Goal: Transaction & Acquisition: Book appointment/travel/reservation

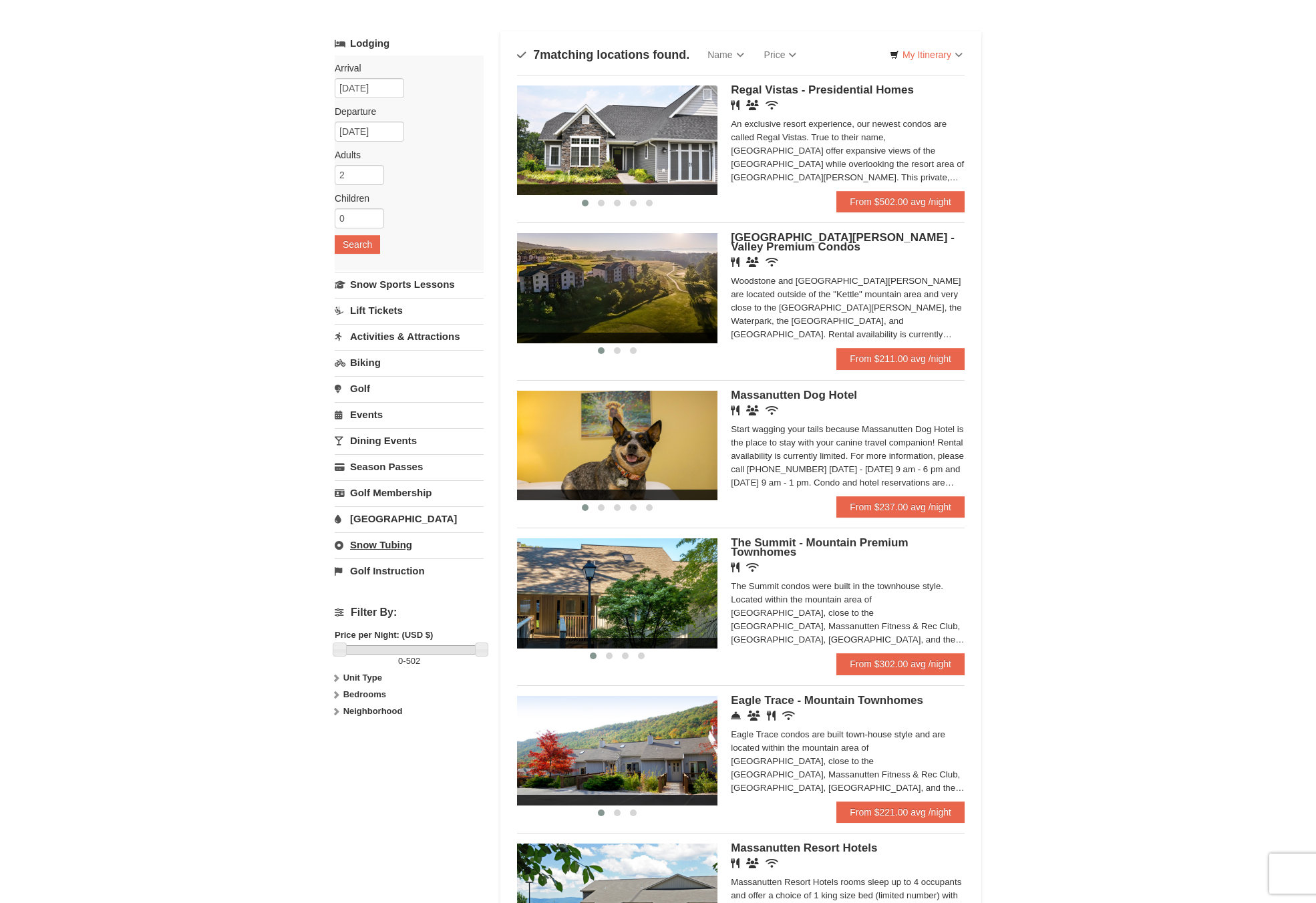
scroll to position [67, 0]
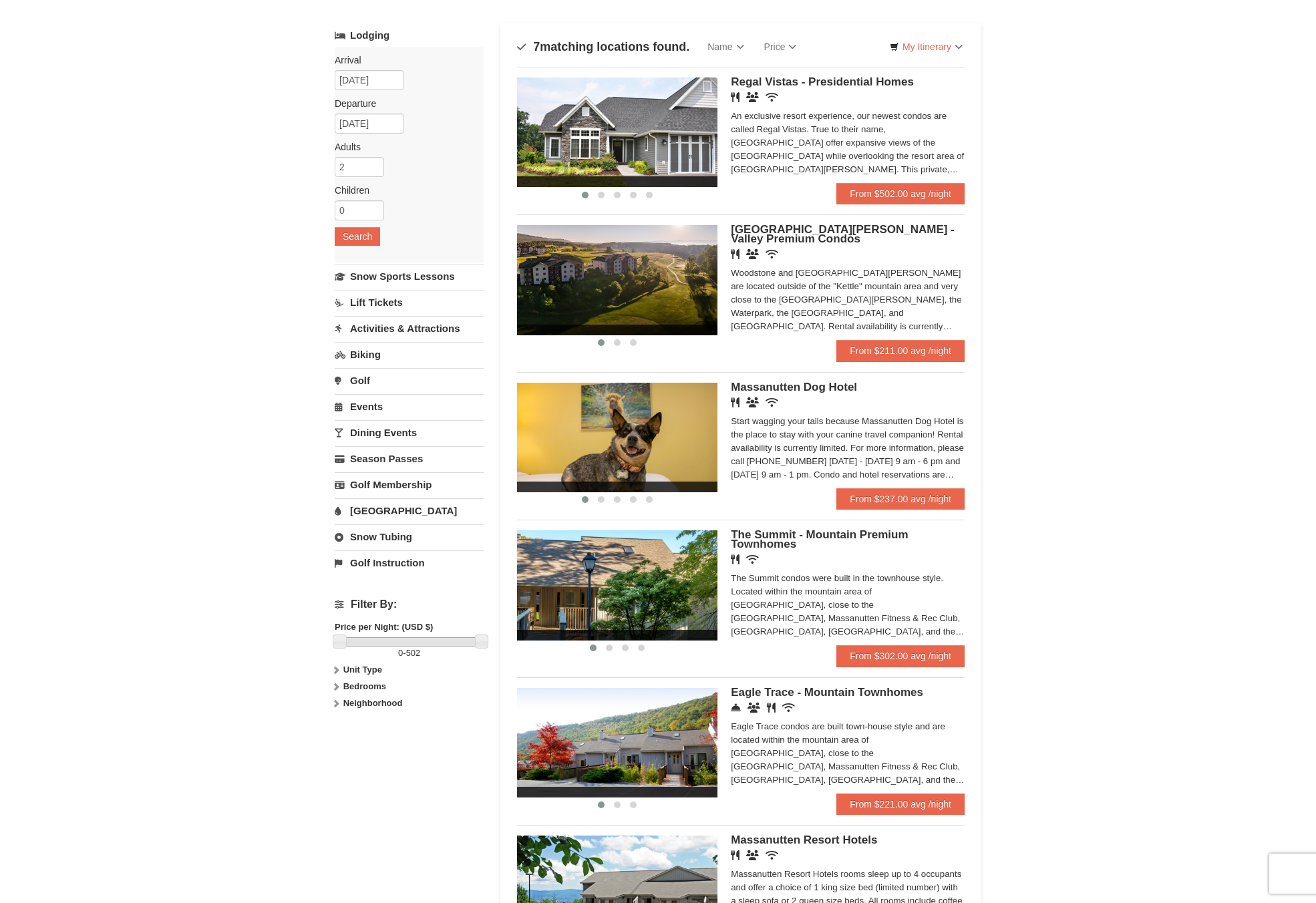
click at [342, 605] on h4 "Filter By:" at bounding box center [409, 604] width 149 height 12
click at [337, 674] on icon at bounding box center [335, 670] width 9 height 9
click at [338, 708] on label "Bedrooms" at bounding box center [409, 714] width 149 height 13
click at [338, 826] on icon at bounding box center [335, 822] width 9 height 9
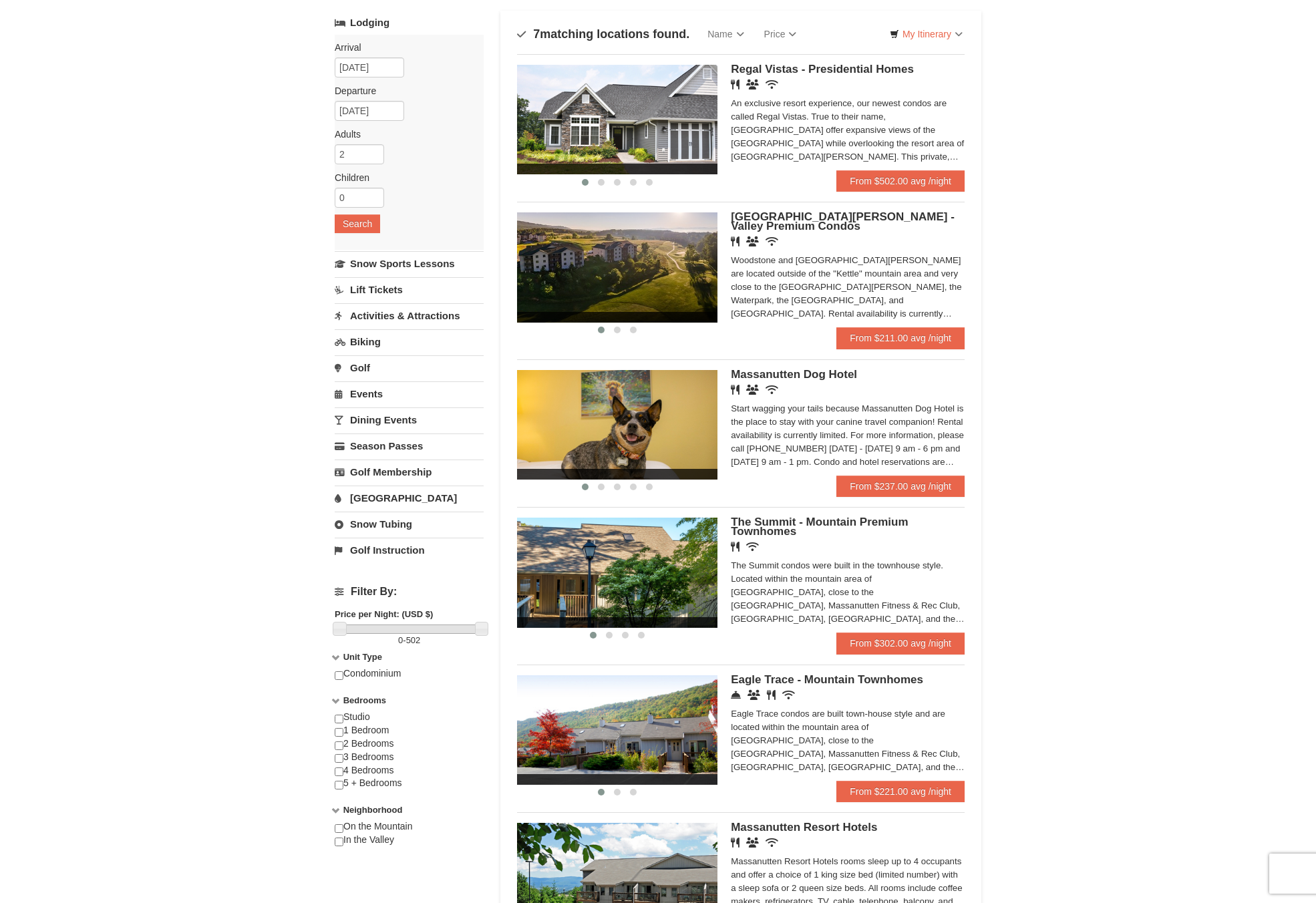
scroll to position [0, 0]
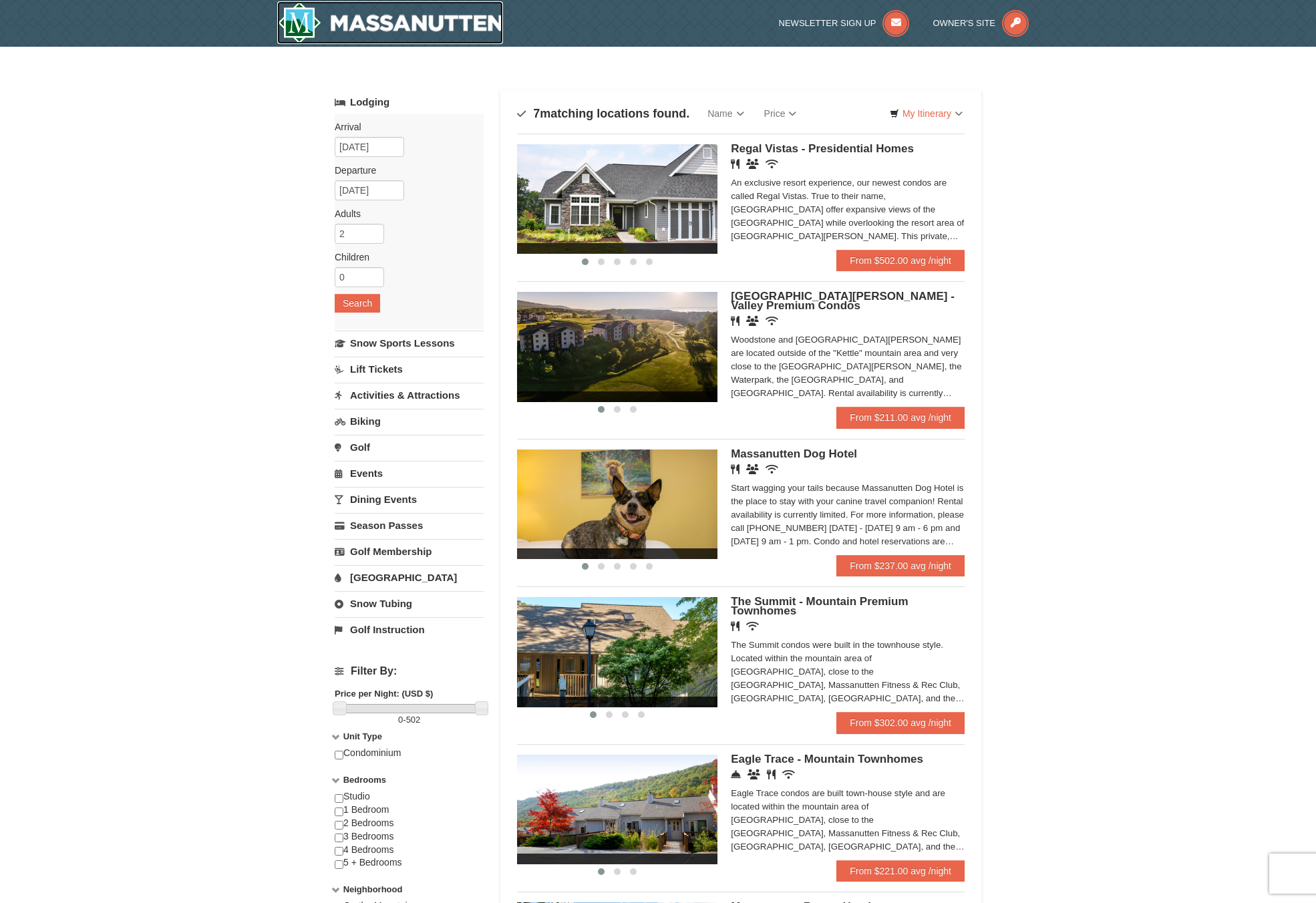
click at [423, 23] on img at bounding box center [390, 23] width 226 height 43
